Goal: Find specific fact: Find specific fact

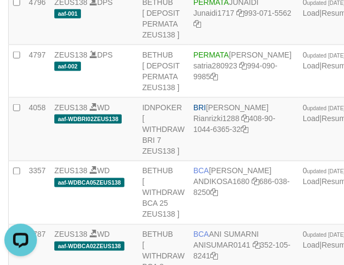
scroll to position [254, 0]
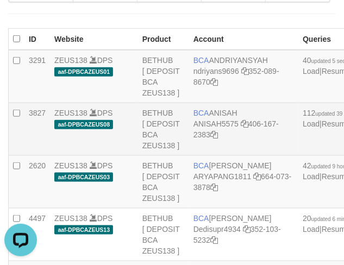
click at [227, 104] on td "BCA ANISAH ANISAH5575 406-167-2383" at bounding box center [243, 129] width 109 height 53
copy td "BCA ANISAH"
